Goal: Browse casually: Explore the website without a specific task or goal

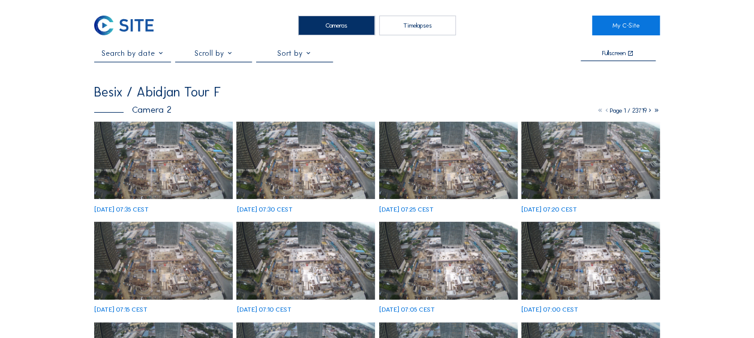
click at [153, 164] on img at bounding box center [163, 161] width 138 height 78
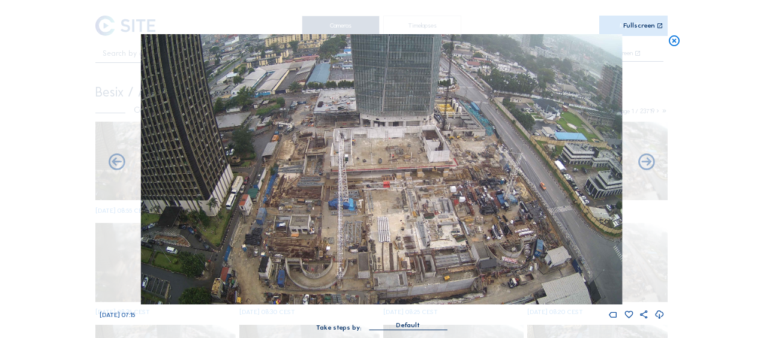
click at [673, 34] on div "Scroll to travel through time | Press 'Alt' Button + Scroll to Zoom | Click and…" at bounding box center [381, 169] width 763 height 338
drag, startPoint x: 673, startPoint y: 34, endPoint x: 674, endPoint y: 41, distance: 7.3
click at [674, 41] on icon at bounding box center [673, 41] width 13 height 14
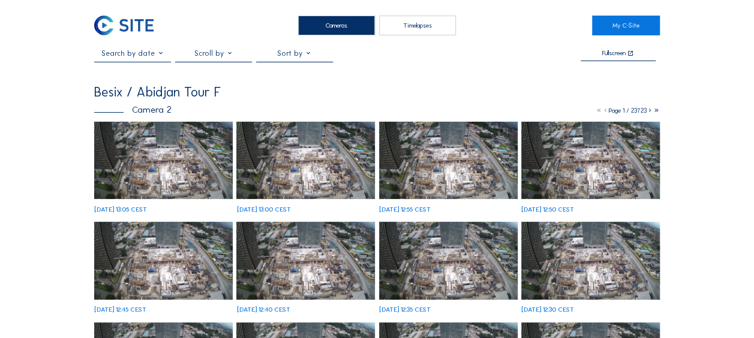
click at [150, 153] on img at bounding box center [163, 161] width 138 height 78
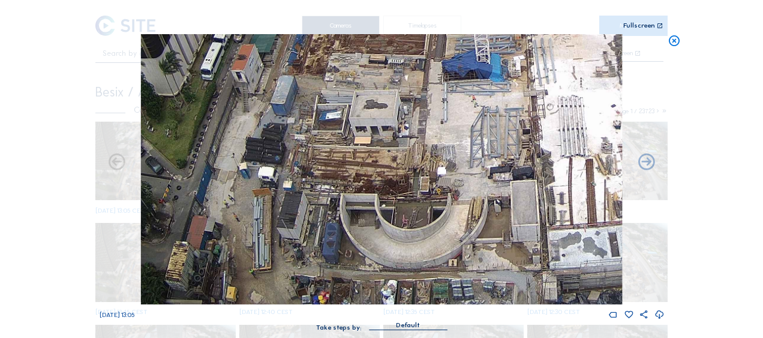
drag, startPoint x: 258, startPoint y: 243, endPoint x: 273, endPoint y: 185, distance: 60.1
click at [273, 185] on img at bounding box center [381, 169] width 481 height 270
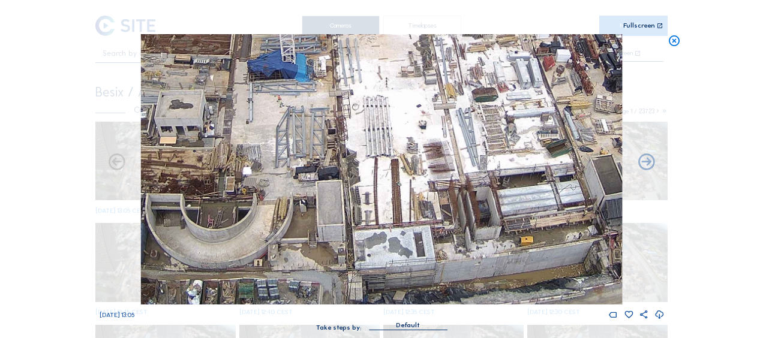
drag, startPoint x: 350, startPoint y: 205, endPoint x: 156, endPoint y: 159, distance: 199.7
click at [156, 159] on img at bounding box center [381, 169] width 481 height 270
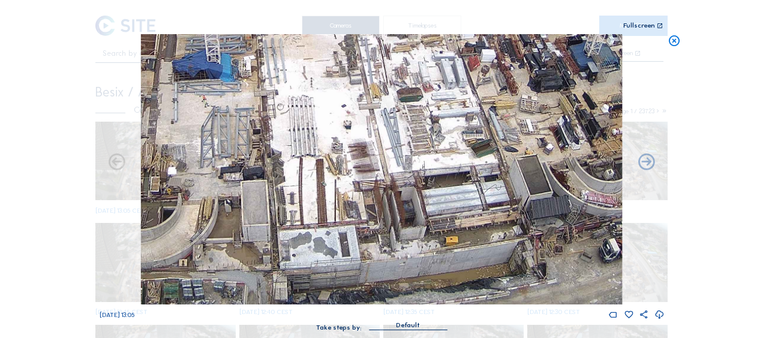
drag, startPoint x: 368, startPoint y: 207, endPoint x: 339, endPoint y: 201, distance: 28.7
click at [339, 201] on img at bounding box center [381, 169] width 481 height 270
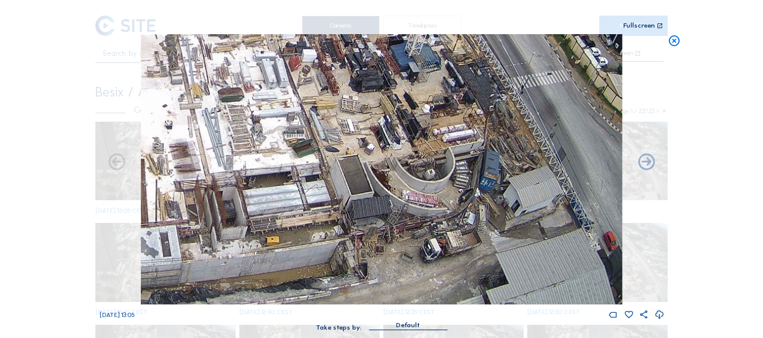
drag, startPoint x: 346, startPoint y: 218, endPoint x: 277, endPoint y: 207, distance: 69.9
click at [277, 207] on img at bounding box center [381, 169] width 481 height 270
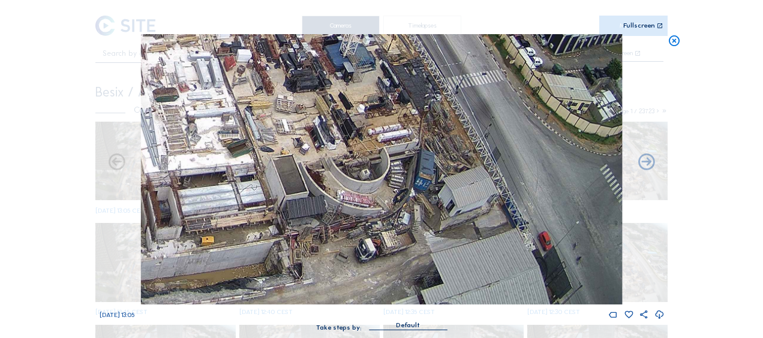
drag, startPoint x: 432, startPoint y: 197, endPoint x: 212, endPoint y: 170, distance: 221.6
click at [212, 170] on img at bounding box center [381, 169] width 481 height 270
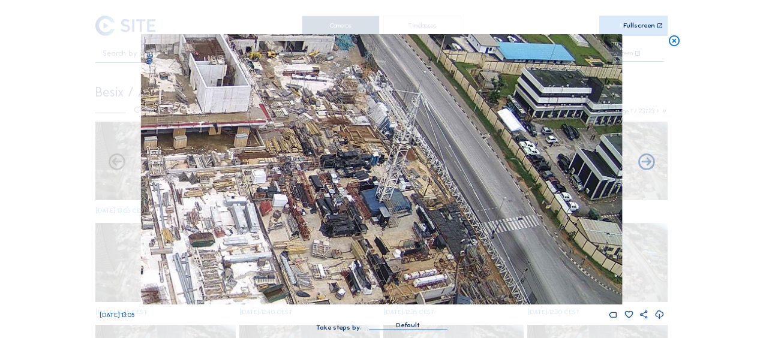
drag, startPoint x: 328, startPoint y: 119, endPoint x: 364, endPoint y: 264, distance: 149.5
click at [364, 264] on img at bounding box center [381, 169] width 481 height 270
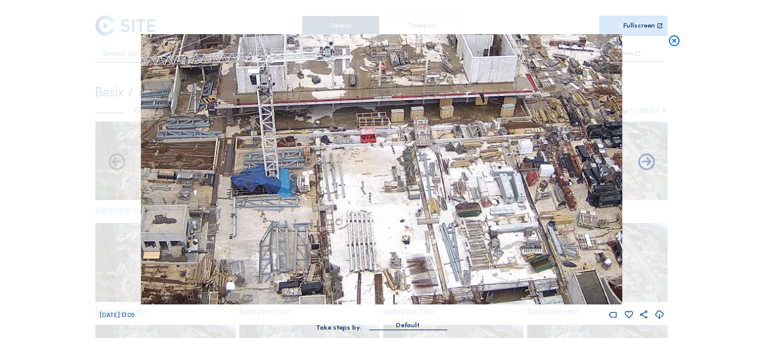
drag, startPoint x: 177, startPoint y: 160, endPoint x: 444, endPoint y: 129, distance: 268.6
click at [444, 129] on img at bounding box center [381, 169] width 481 height 270
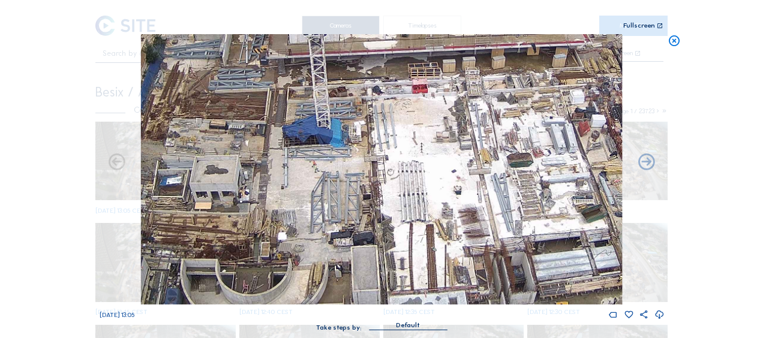
drag, startPoint x: 357, startPoint y: 213, endPoint x: 412, endPoint y: 168, distance: 72.0
click at [418, 156] on img at bounding box center [381, 169] width 481 height 270
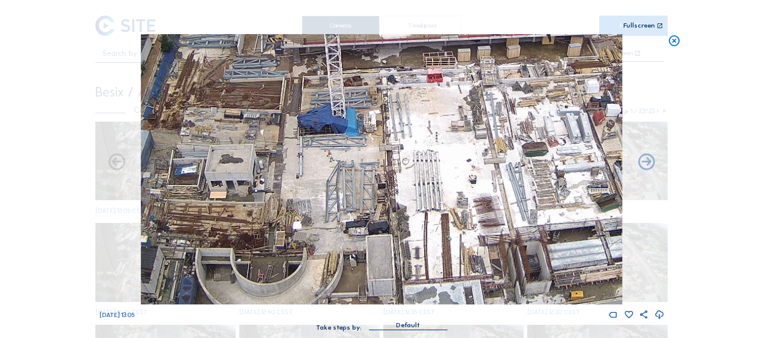
drag, startPoint x: 367, startPoint y: 204, endPoint x: 431, endPoint y: 174, distance: 71.1
click at [431, 174] on img at bounding box center [381, 169] width 481 height 270
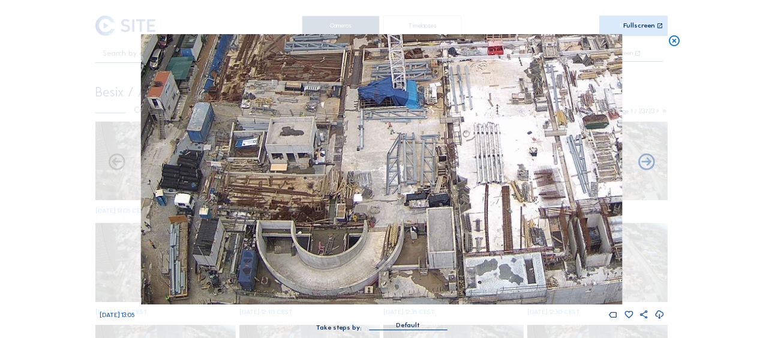
click at [675, 37] on icon at bounding box center [673, 41] width 13 height 14
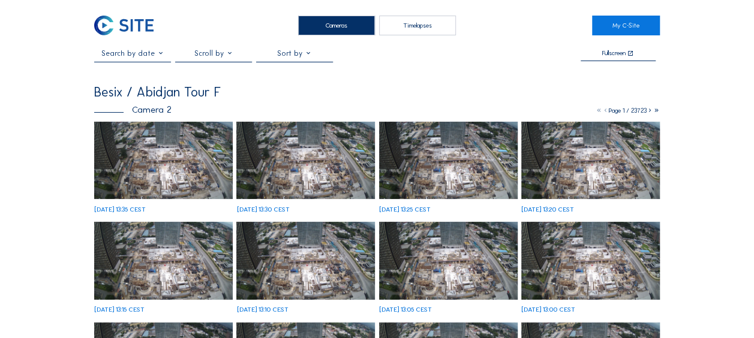
click at [146, 164] on img at bounding box center [163, 161] width 138 height 78
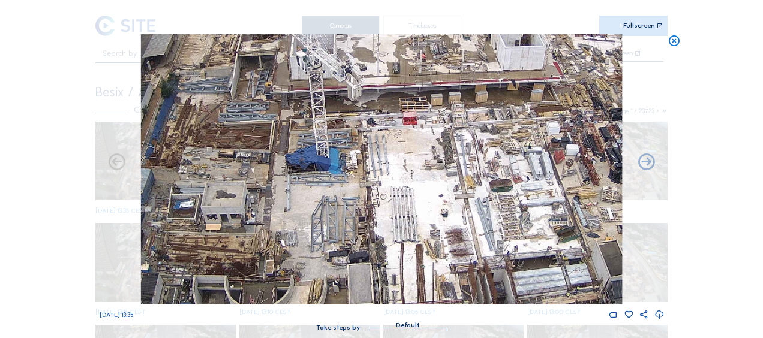
drag, startPoint x: 377, startPoint y: 179, endPoint x: 302, endPoint y: 50, distance: 148.6
click at [302, 50] on img at bounding box center [381, 169] width 481 height 270
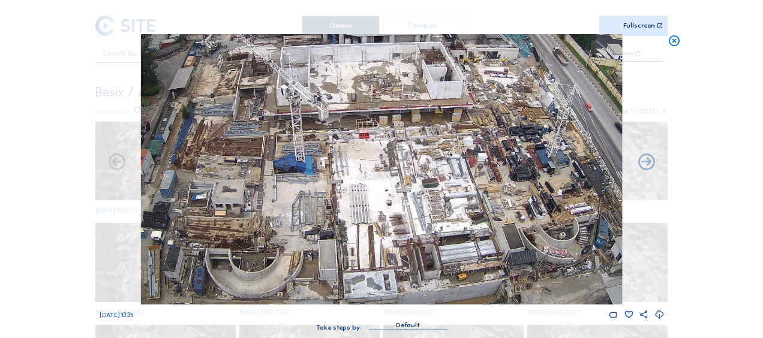
drag, startPoint x: 228, startPoint y: 90, endPoint x: 257, endPoint y: 175, distance: 89.9
click at [257, 175] on img at bounding box center [381, 169] width 481 height 270
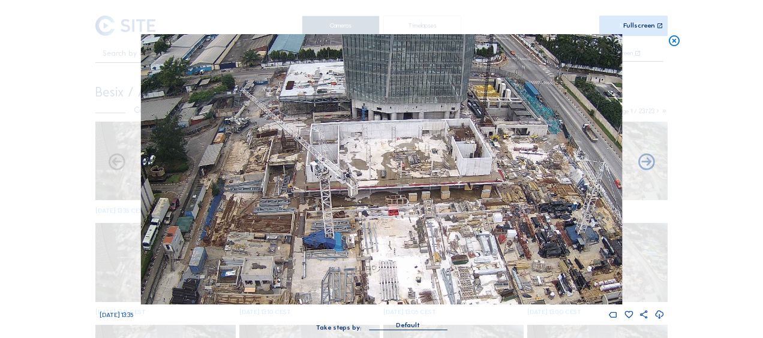
drag, startPoint x: 233, startPoint y: 128, endPoint x: 254, endPoint y: 182, distance: 58.7
click at [254, 182] on img at bounding box center [381, 169] width 481 height 270
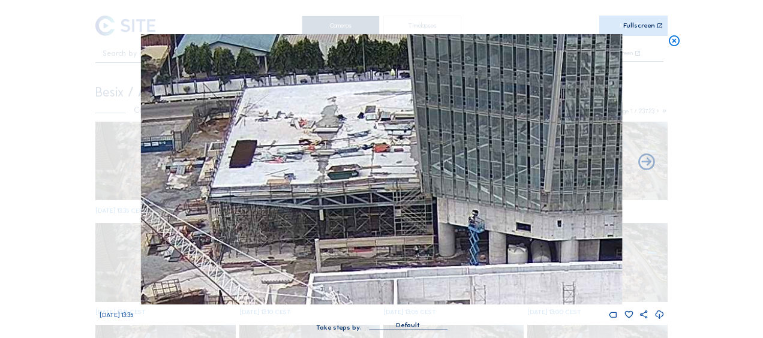
drag, startPoint x: 501, startPoint y: 101, endPoint x: 332, endPoint y: 194, distance: 192.9
click at [330, 228] on img at bounding box center [381, 169] width 481 height 270
